Goal: Task Accomplishment & Management: Use online tool/utility

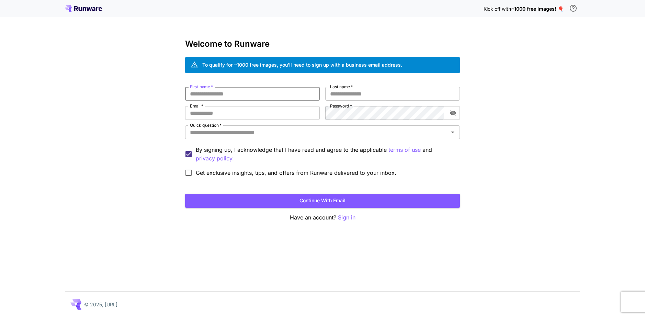
click at [216, 96] on input "First name   *" at bounding box center [252, 94] width 135 height 14
type input "****"
click at [355, 92] on input "Last name   *" at bounding box center [392, 94] width 135 height 14
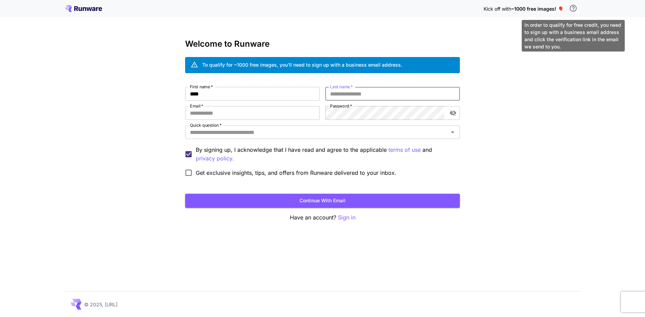
click at [573, 9] on icon "\a In order to qualify for free credit, you need to sign up with a business ema…" at bounding box center [574, 8] width 8 height 8
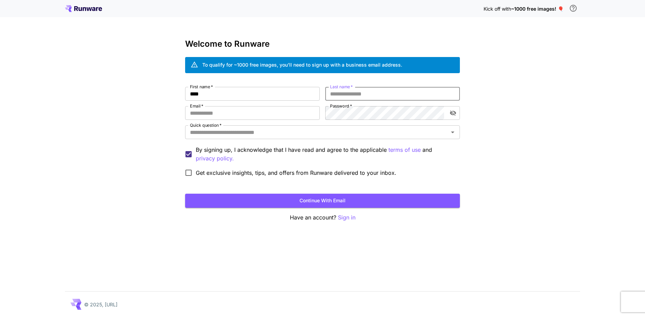
click at [349, 93] on input "Last name   *" at bounding box center [392, 94] width 135 height 14
type input "****"
click at [217, 115] on input "Email   *" at bounding box center [252, 113] width 135 height 14
type input "**********"
click at [453, 114] on icon "toggle password visibility" at bounding box center [453, 113] width 7 height 7
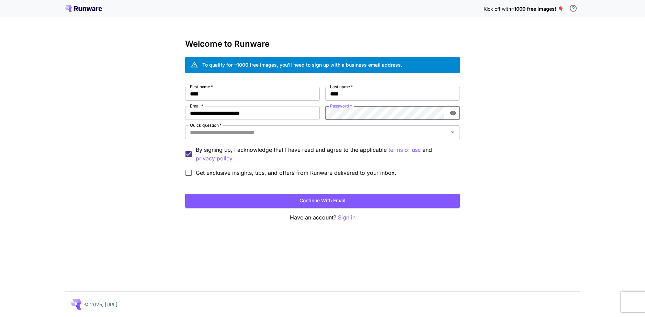
click at [453, 114] on icon "toggle password visibility" at bounding box center [453, 113] width 7 height 7
click at [365, 135] on input "Quick question   *" at bounding box center [316, 133] width 259 height 10
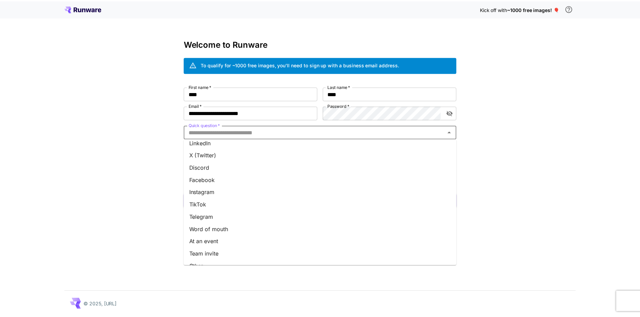
scroll to position [64, 0]
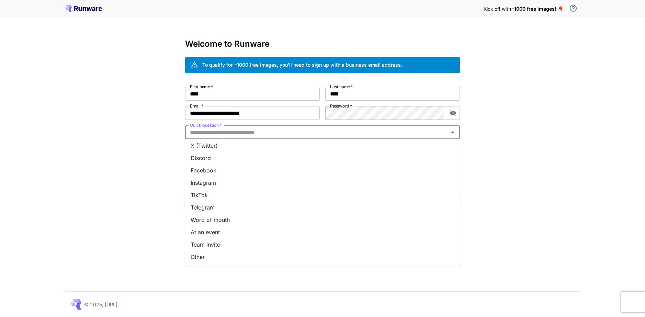
click at [214, 219] on li "Word of mouth" at bounding box center [322, 220] width 275 height 12
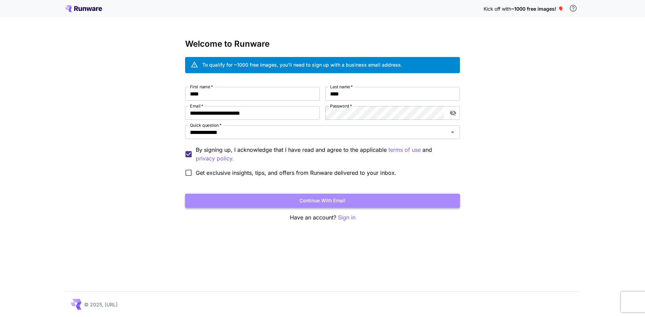
click at [291, 202] on button "Continue with email" at bounding box center [322, 201] width 275 height 14
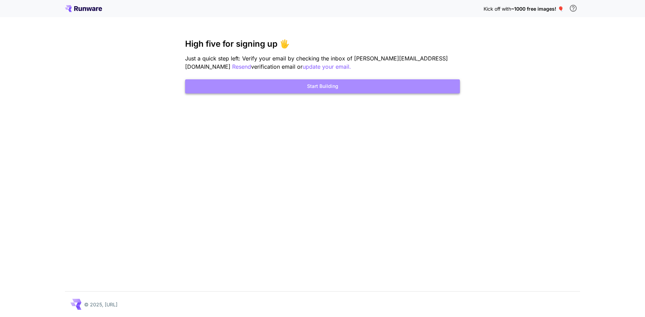
click at [369, 88] on button "Start Building" at bounding box center [322, 86] width 275 height 14
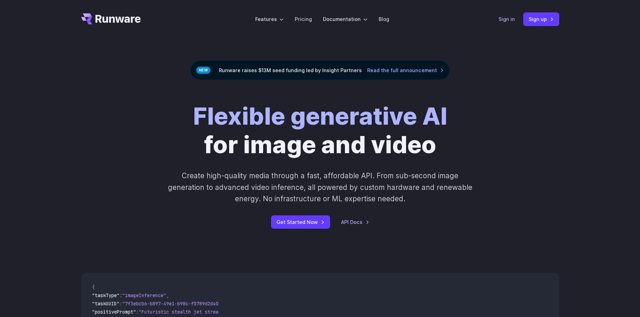
click at [508, 18] on link "Sign in" at bounding box center [507, 19] width 16 height 8
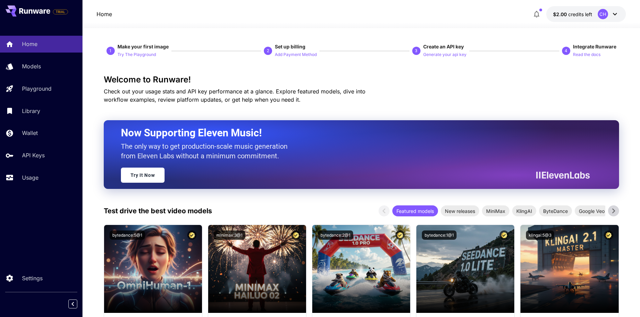
click at [615, 12] on icon at bounding box center [615, 14] width 8 height 8
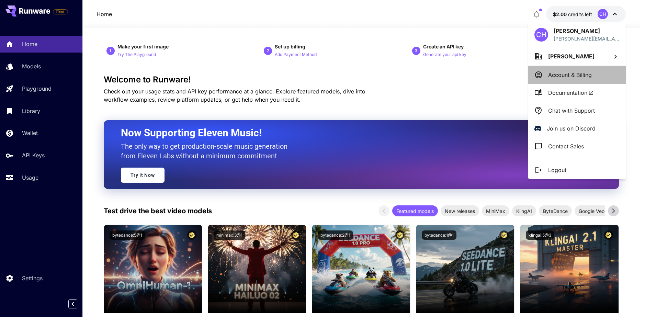
click at [557, 74] on p "Account & Billing" at bounding box center [571, 75] width 44 height 8
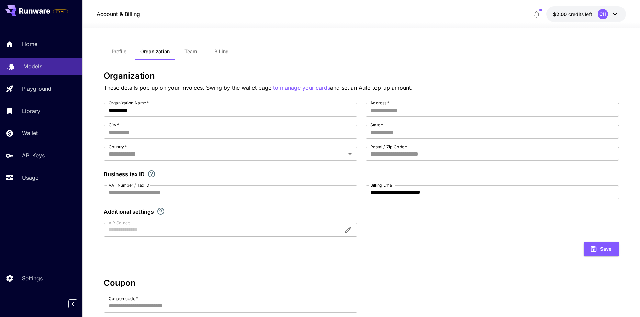
click at [26, 65] on p "Models" at bounding box center [32, 66] width 19 height 8
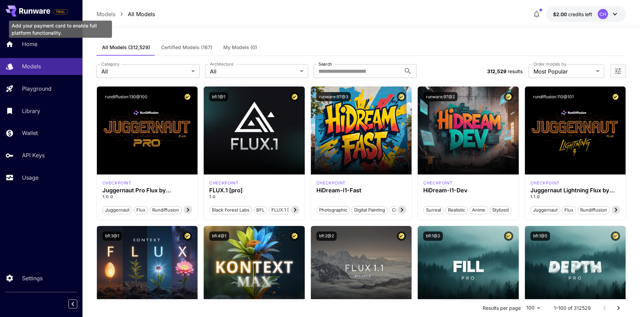
click at [56, 12] on span "TRIAL" at bounding box center [60, 11] width 14 height 5
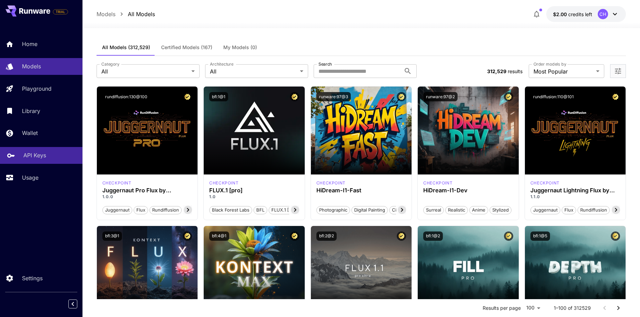
click at [37, 157] on p "API Keys" at bounding box center [34, 155] width 23 height 8
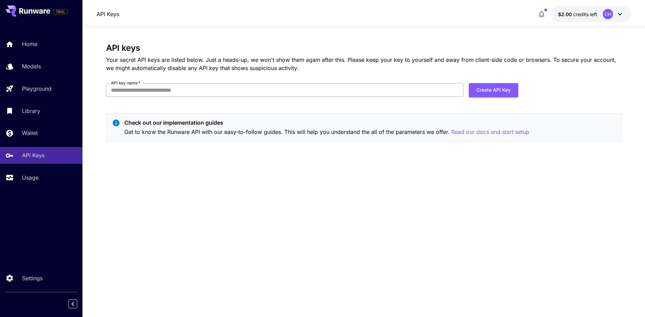
click at [156, 90] on input "API key name   *" at bounding box center [284, 90] width 357 height 14
click at [141, 91] on input "API key name   *" at bounding box center [284, 90] width 357 height 14
type input "**********"
click at [493, 92] on button "Create API Key" at bounding box center [493, 90] width 49 height 14
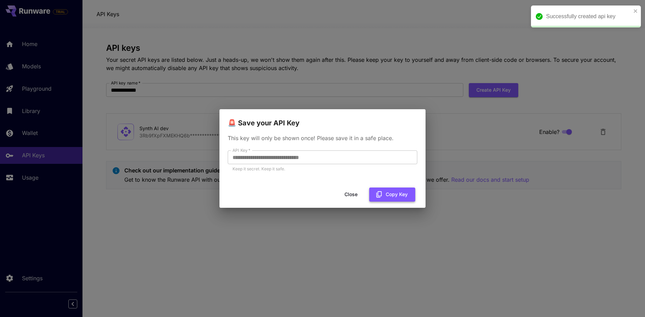
click at [386, 194] on button "Copy Key" at bounding box center [392, 195] width 46 height 14
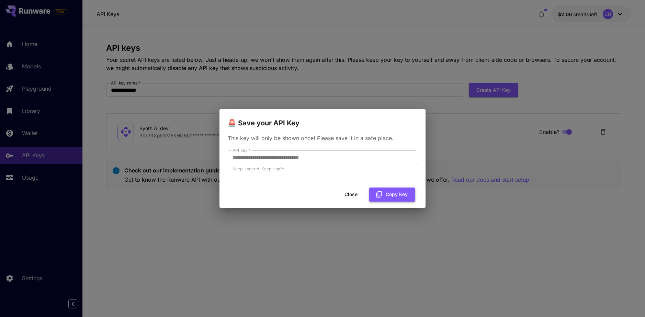
click at [385, 195] on button "Copy Key" at bounding box center [392, 195] width 46 height 14
click at [355, 194] on button "Close" at bounding box center [356, 195] width 31 height 14
